Goal: Find contact information: Find contact information

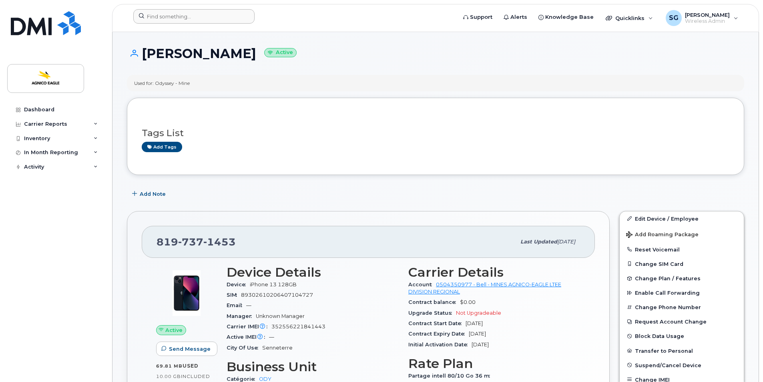
scroll to position [519, 0]
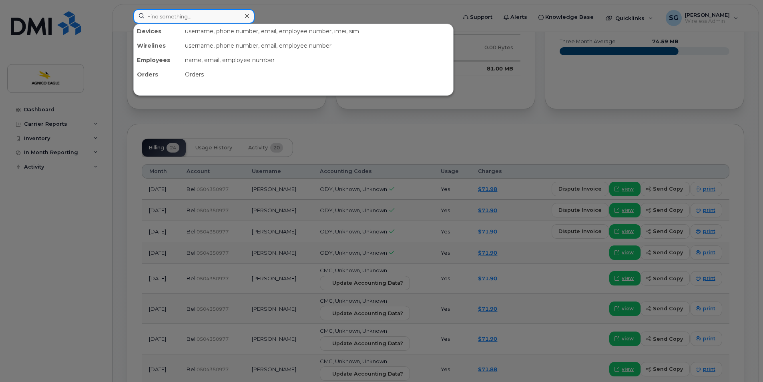
click at [177, 14] on input at bounding box center [193, 16] width 121 height 14
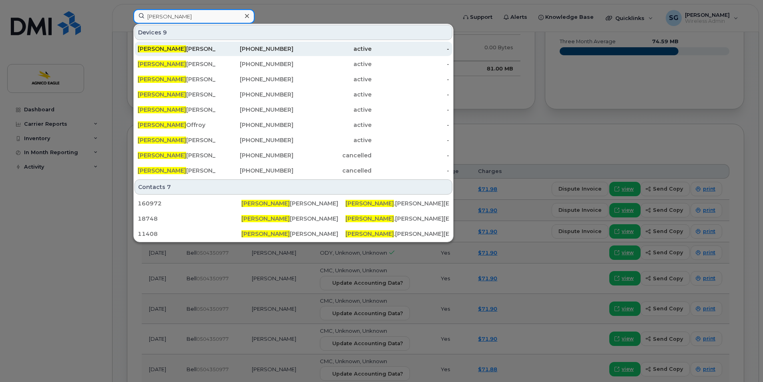
type input "serge"
click at [261, 48] on div "819-355-0329" at bounding box center [255, 49] width 78 height 8
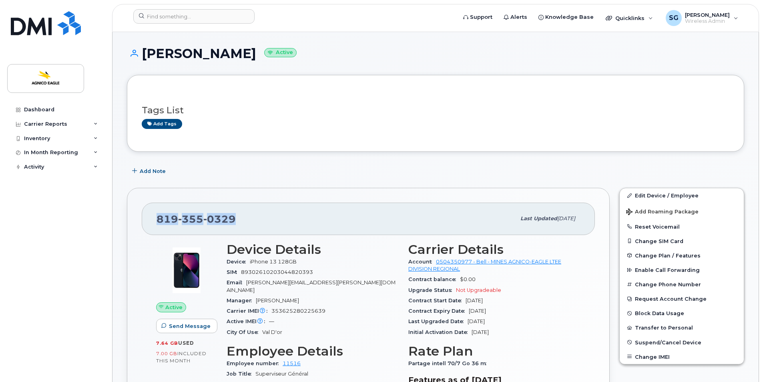
drag, startPoint x: 247, startPoint y: 216, endPoint x: 159, endPoint y: 220, distance: 88.2
click at [159, 220] on div "[PHONE_NUMBER]" at bounding box center [336, 218] width 359 height 17
copy span "[PHONE_NUMBER]"
drag, startPoint x: 221, startPoint y: 51, endPoint x: 145, endPoint y: 57, distance: 76.7
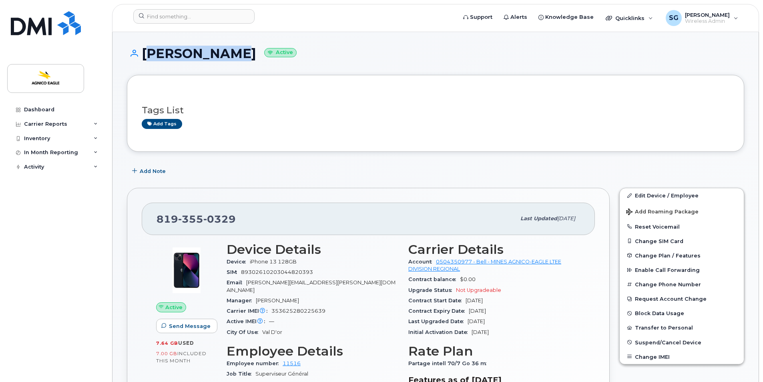
click at [145, 57] on h1 "[PERSON_NAME] Active" at bounding box center [435, 53] width 617 height 14
copy h1 "[PERSON_NAME]"
